Goal: Book appointment/travel/reservation

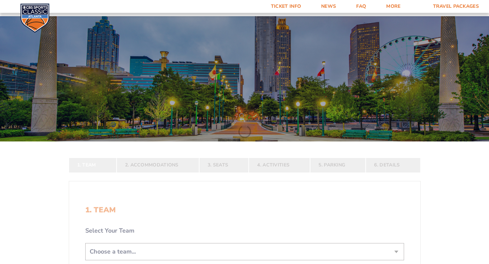
scroll to position [169, 0]
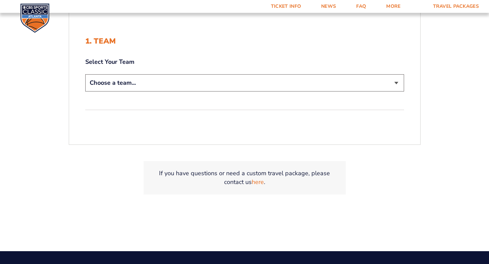
click at [123, 87] on select "Choose a team... [US_STATE] Wildcats [US_STATE] State Buckeyes [US_STATE] Tar H…" at bounding box center [244, 82] width 319 height 17
select select "12956"
click at [85, 74] on select "Choose a team... [US_STATE] Wildcats [US_STATE] State Buckeyes [US_STATE] Tar H…" at bounding box center [244, 82] width 319 height 17
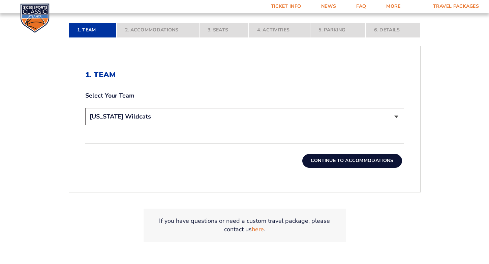
click at [361, 160] on button "Continue To Accommodations" at bounding box center [352, 160] width 100 height 13
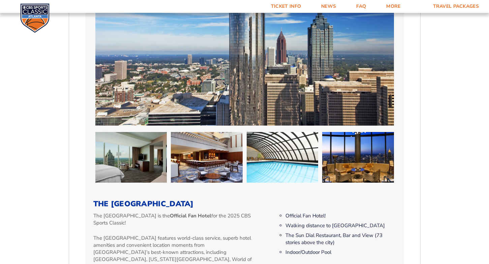
scroll to position [697, 0]
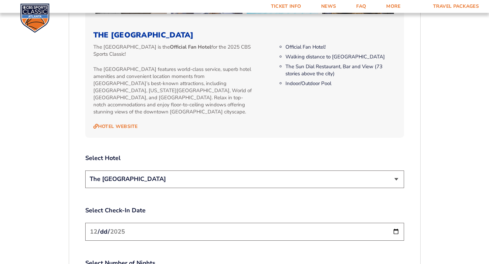
click at [143, 170] on select "The [GEOGRAPHIC_DATA]" at bounding box center [244, 178] width 319 height 17
click at [56, 141] on div "1. Team 2. Accommodations 3. Seats 4. Activities 5. Parking 6. Details 1. Team …" at bounding box center [245, 108] width 384 height 1235
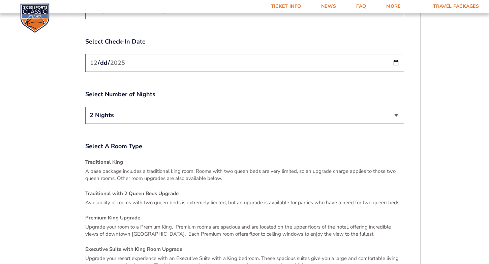
scroll to position [1034, 0]
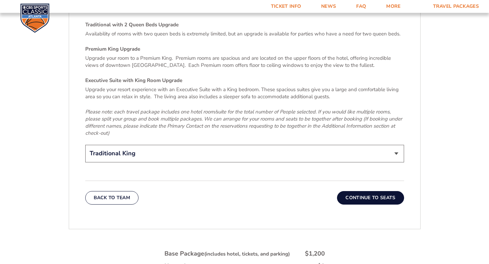
click at [378, 191] on button "Continue To Seats" at bounding box center [370, 197] width 67 height 13
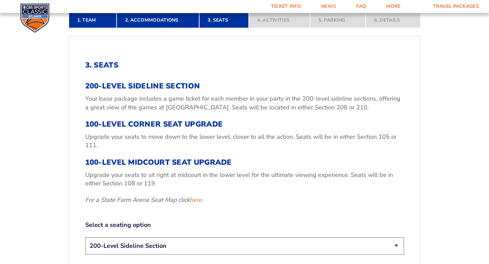
scroll to position [259, 0]
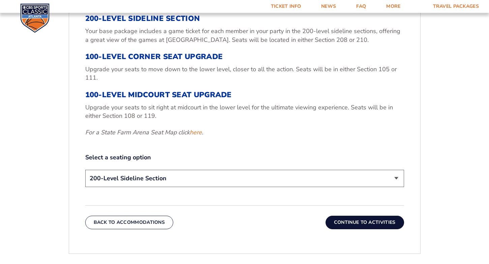
click at [388, 226] on button "Continue To Activities" at bounding box center [365, 221] width 79 height 13
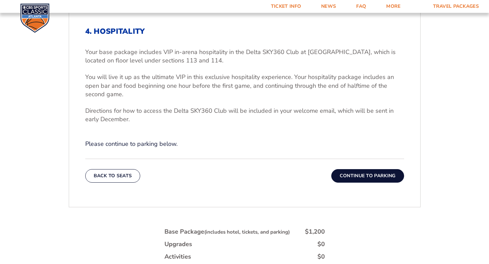
scroll to position [327, 0]
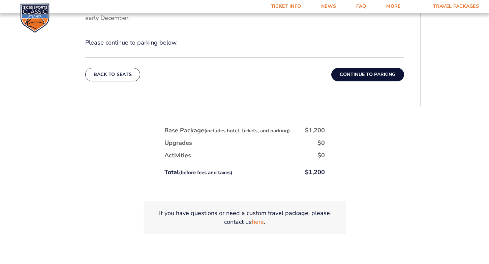
click at [353, 72] on button "Continue To Parking" at bounding box center [367, 74] width 73 height 13
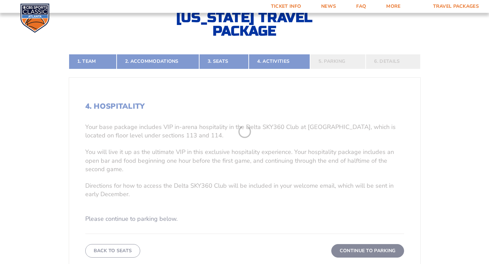
scroll to position [124, 0]
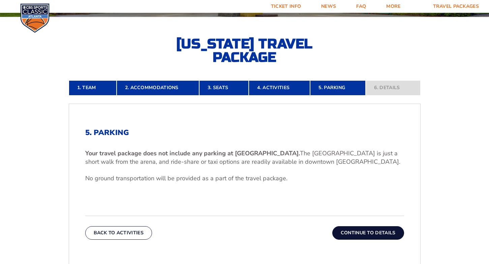
click at [380, 235] on button "Continue To Details" at bounding box center [368, 232] width 72 height 13
